Goal: Task Accomplishment & Management: Manage account settings

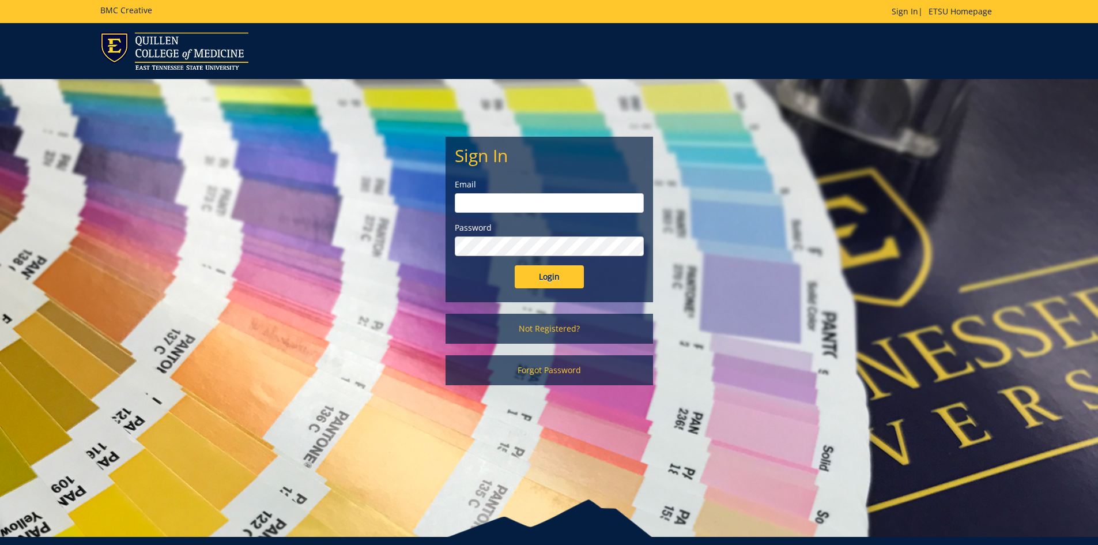
type input "[EMAIL_ADDRESS][DOMAIN_NAME]"
click at [553, 280] on input "Login" at bounding box center [549, 276] width 69 height 23
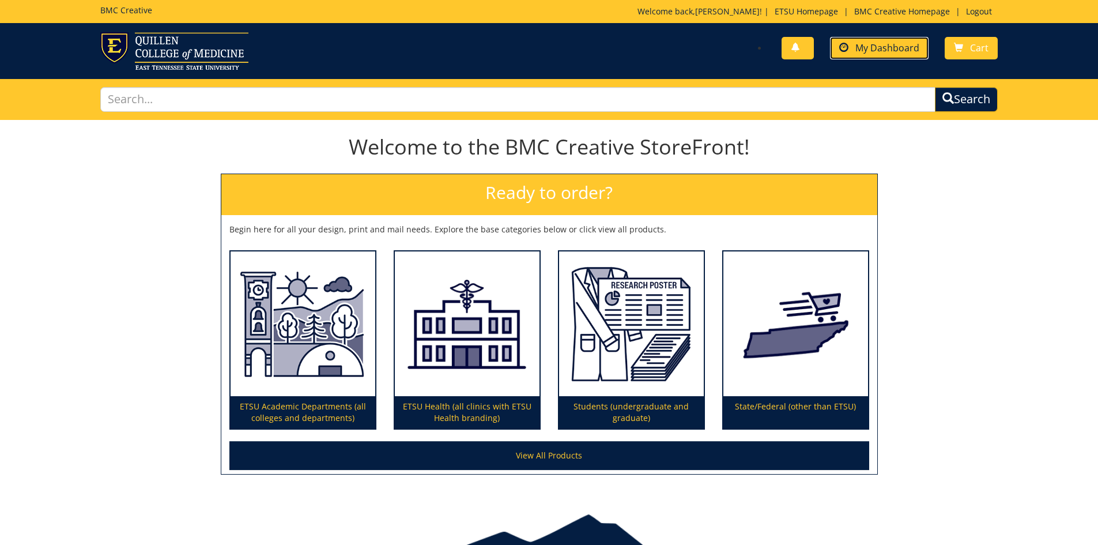
click at [871, 47] on span "My Dashboard" at bounding box center [887, 47] width 64 height 13
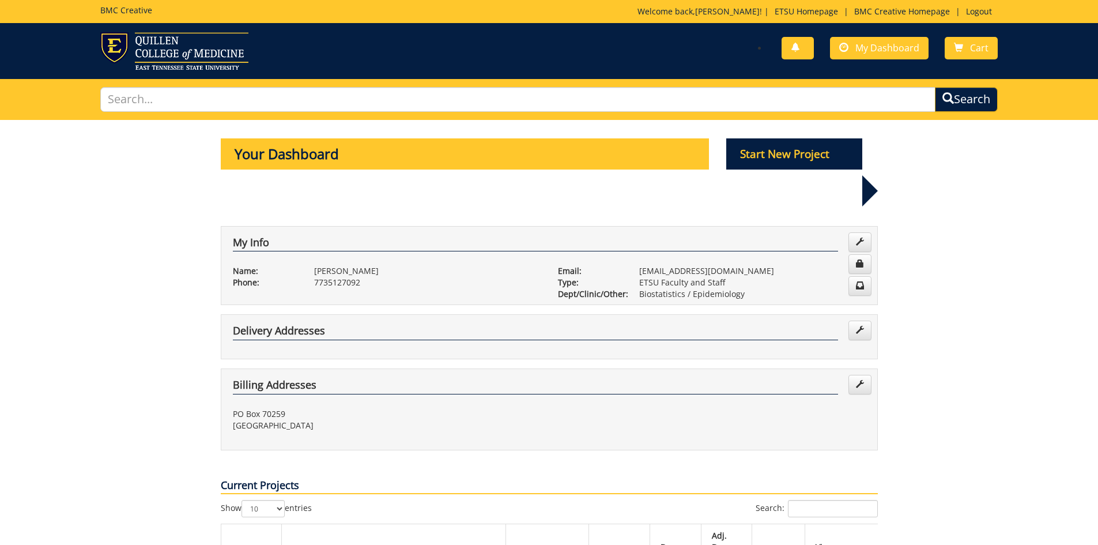
scroll to position [115, 0]
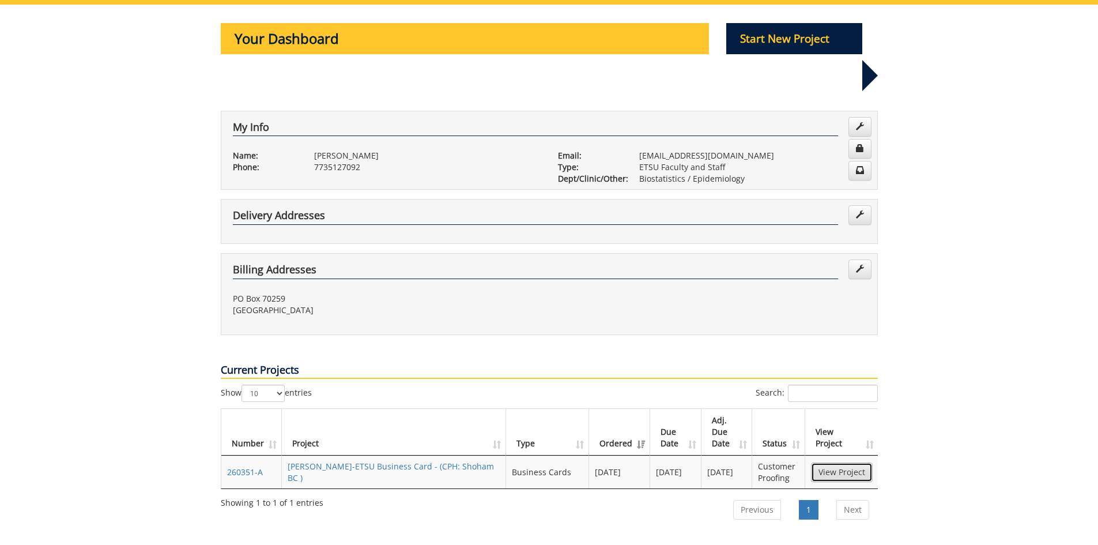
click at [847, 462] on link "View Project" at bounding box center [842, 472] width 62 height 20
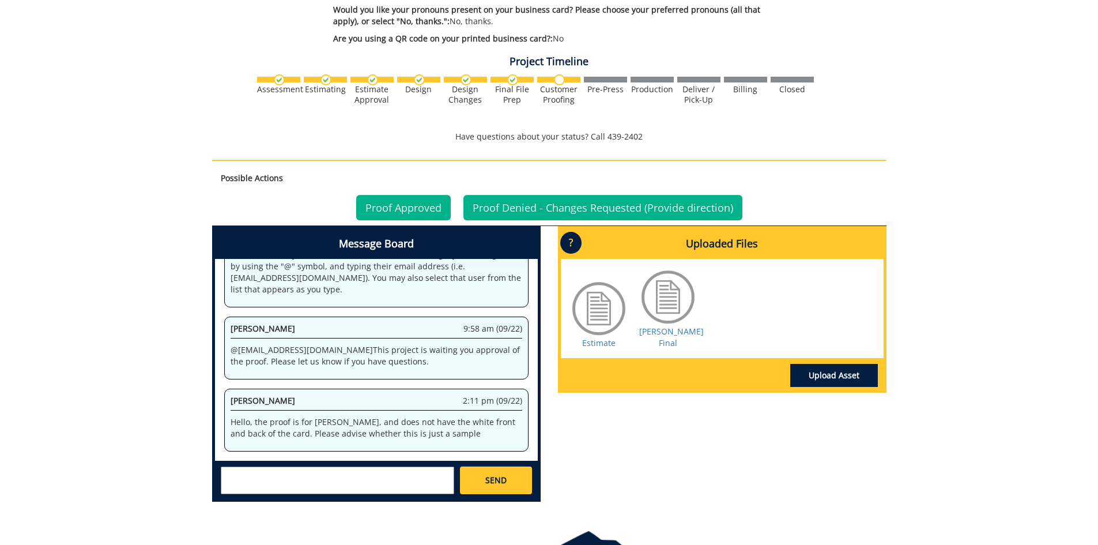
scroll to position [692, 0]
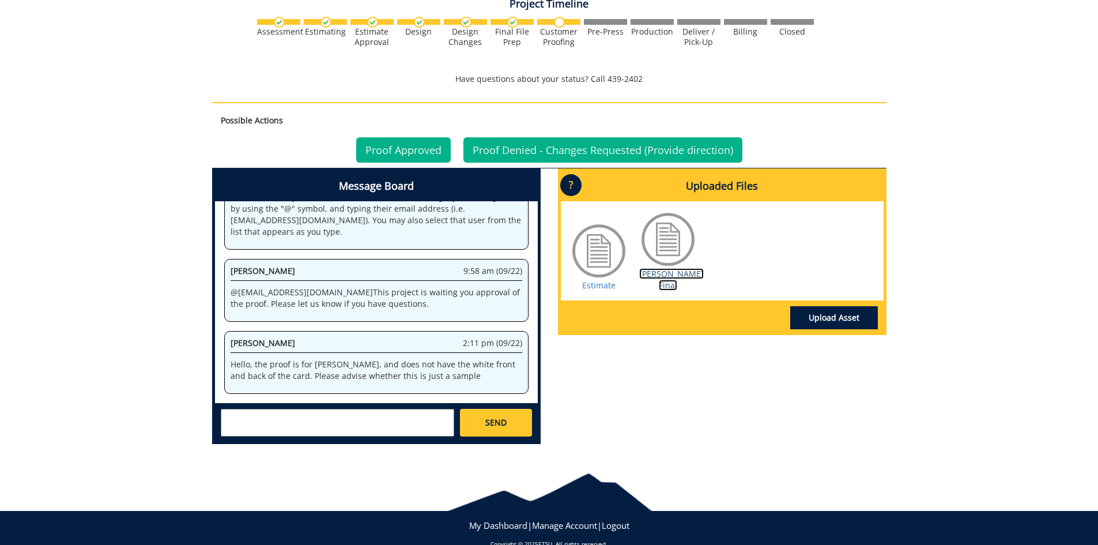
click at [673, 275] on link "[PERSON_NAME] Final" at bounding box center [671, 279] width 65 height 22
click at [614, 149] on link "Proof Denied - Changes Requested (Provide direction)" at bounding box center [602, 149] width 279 height 25
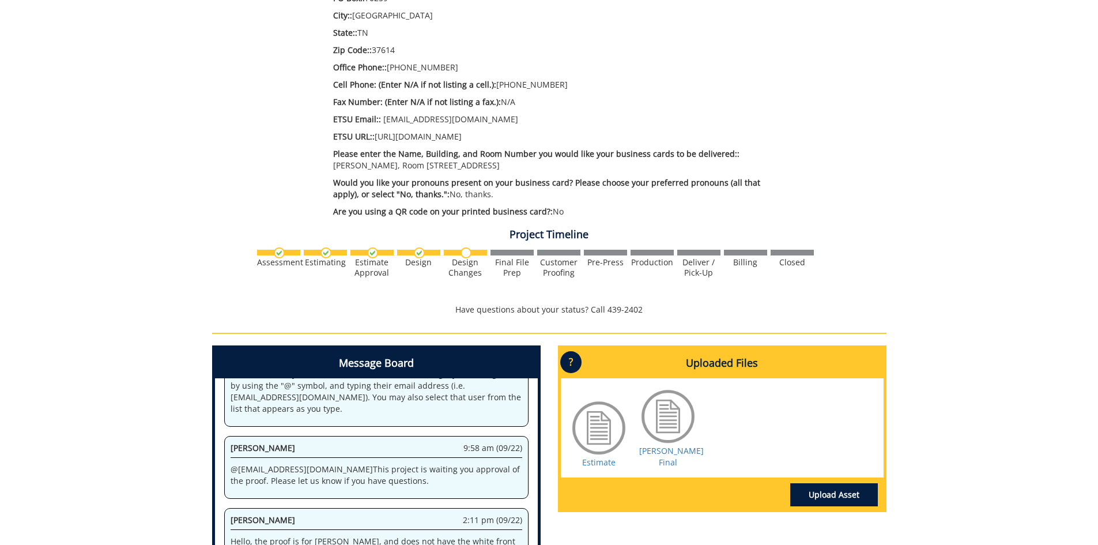
scroll to position [576, 0]
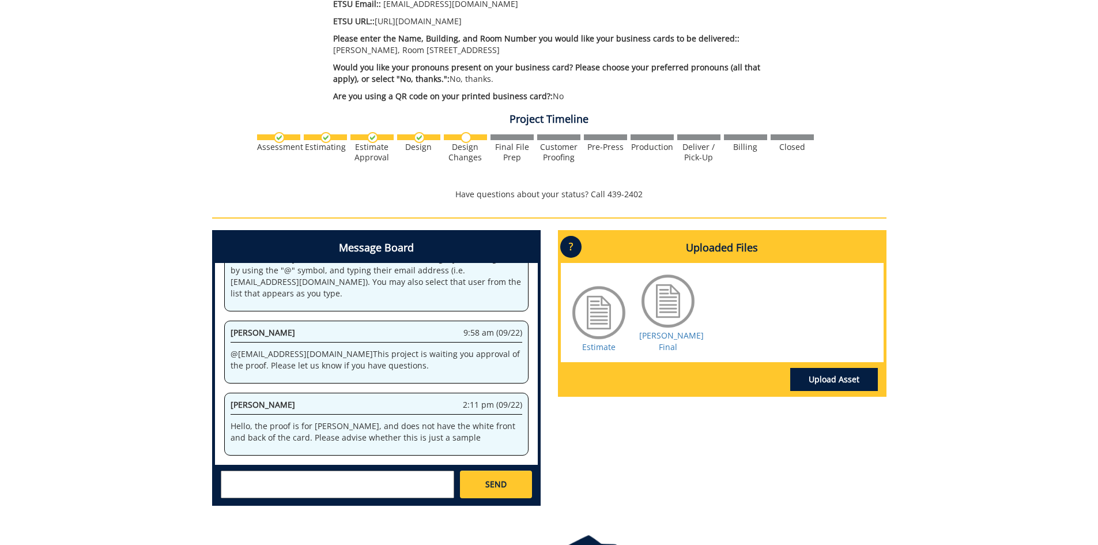
click at [193, 287] on div "260351-A DavidShoham-ETSU Business Card [CPH: Shoham BC] Estimate Approver: erv…" at bounding box center [549, 30] width 1098 height 972
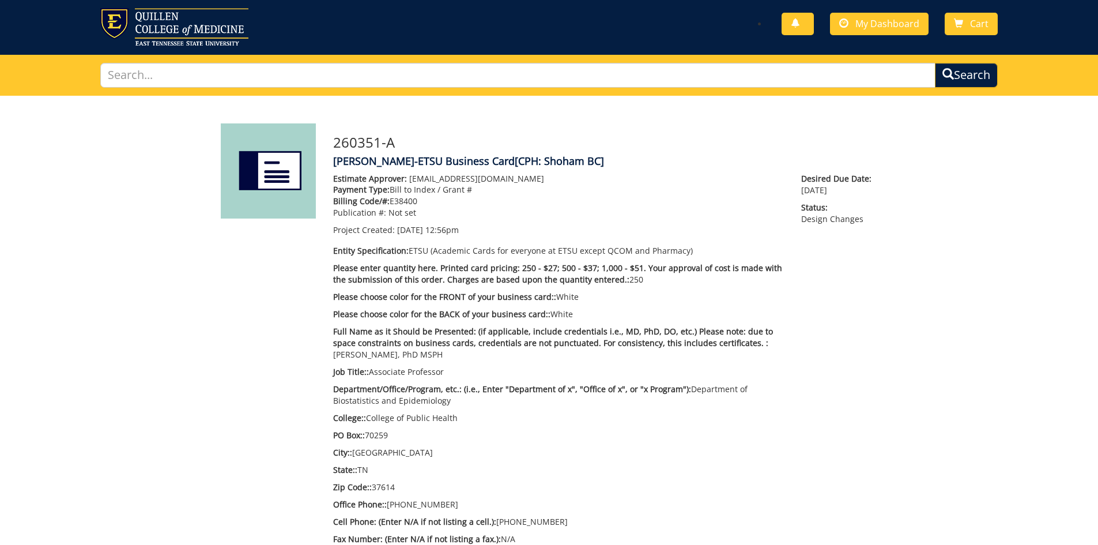
scroll to position [0, 0]
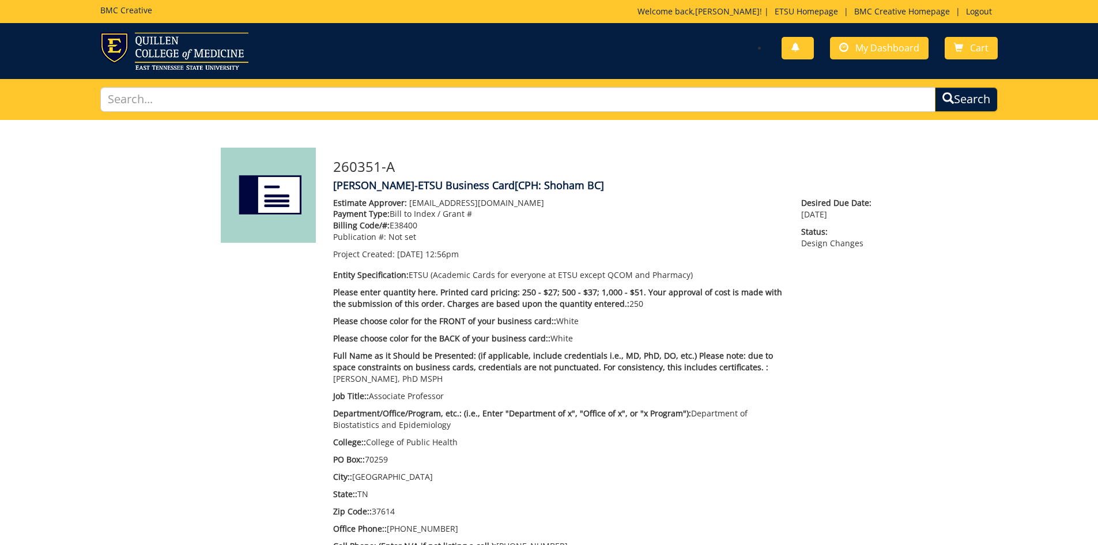
scroll to position [58, 0]
